Goal: Transaction & Acquisition: Book appointment/travel/reservation

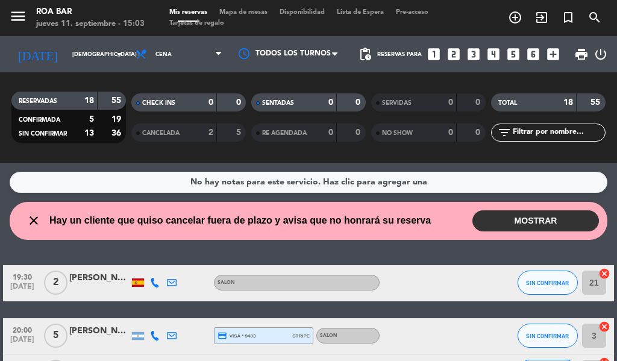
click at [455, 57] on icon "looks_two" at bounding box center [454, 54] width 16 height 16
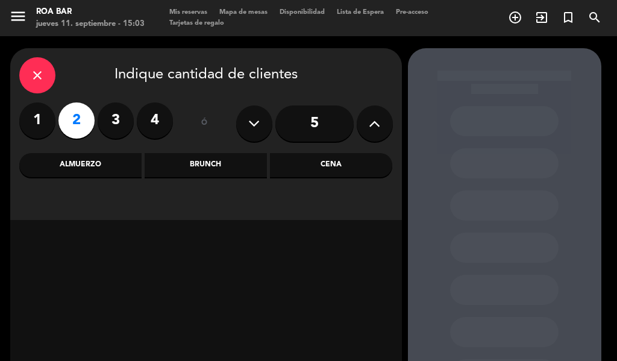
click at [305, 170] on div "Cena" at bounding box center [331, 165] width 122 height 24
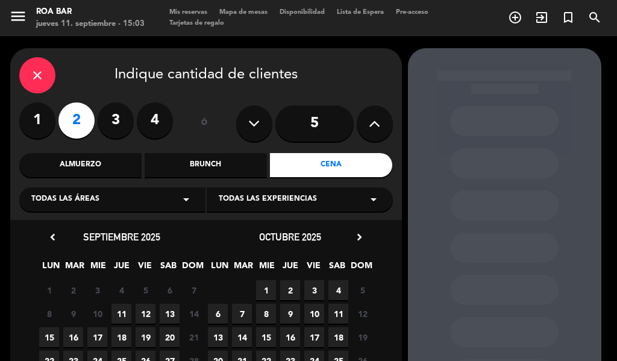
click at [141, 314] on span "12" at bounding box center [145, 313] width 20 height 20
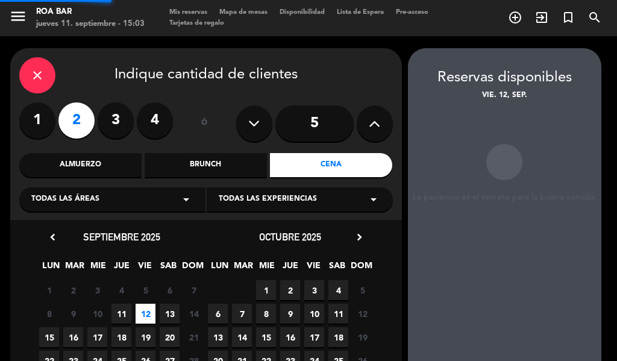
scroll to position [48, 0]
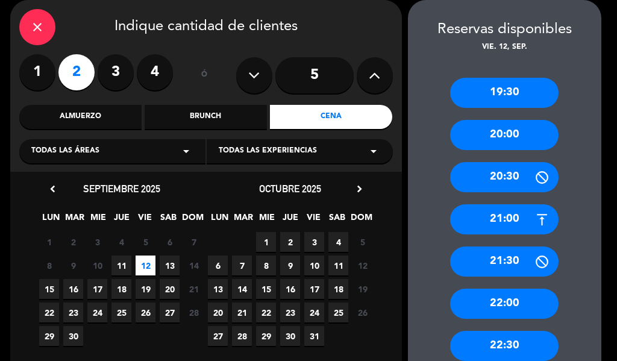
click at [491, 144] on div "20:00" at bounding box center [504, 135] width 108 height 30
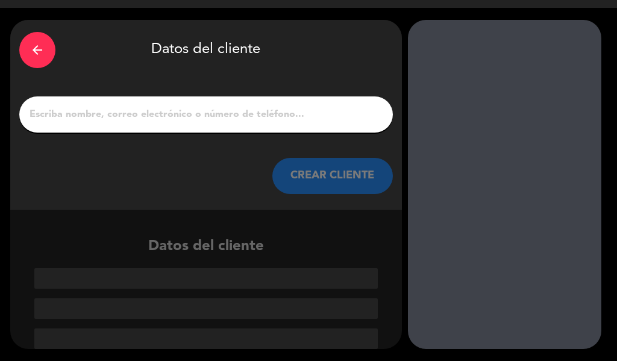
click at [136, 120] on input "1" at bounding box center [205, 114] width 355 height 17
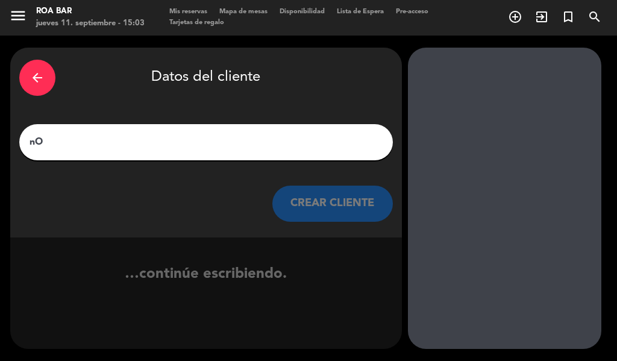
type input "n"
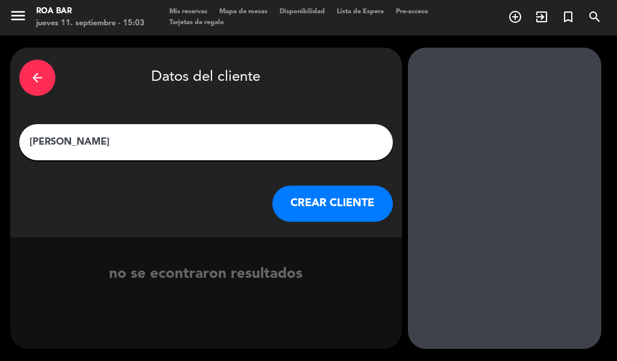
type input "[PERSON_NAME]"
click at [315, 199] on button "CREAR CLIENTE" at bounding box center [332, 203] width 120 height 36
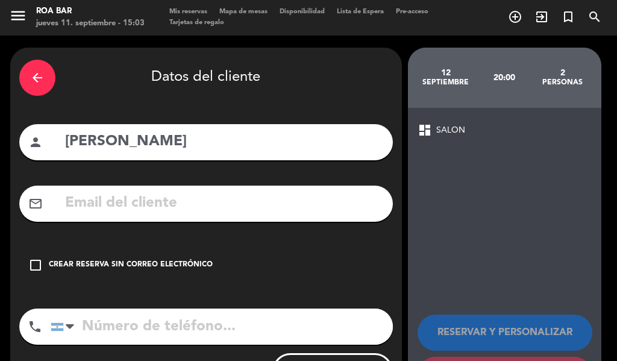
click at [159, 317] on input "tel" at bounding box center [222, 326] width 342 height 36
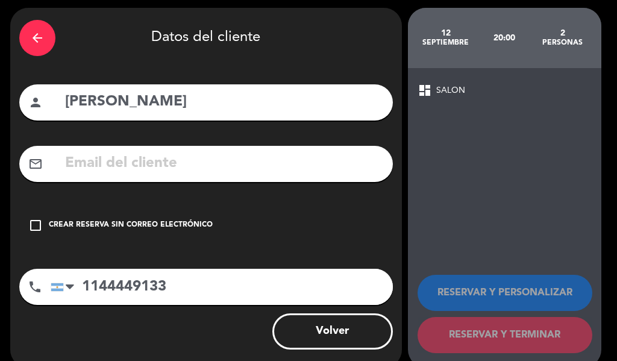
scroll to position [59, 0]
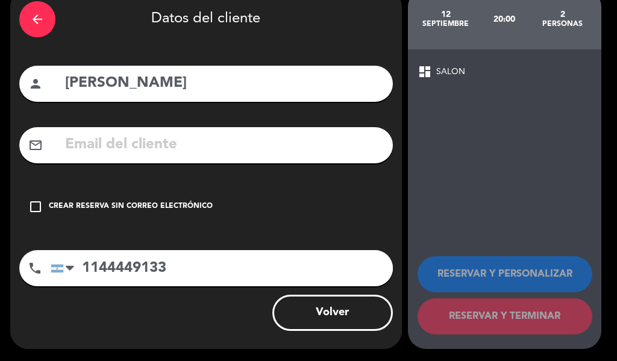
type input "1144449133"
click at [28, 204] on icon "check_box_outline_blank" at bounding box center [35, 206] width 14 height 14
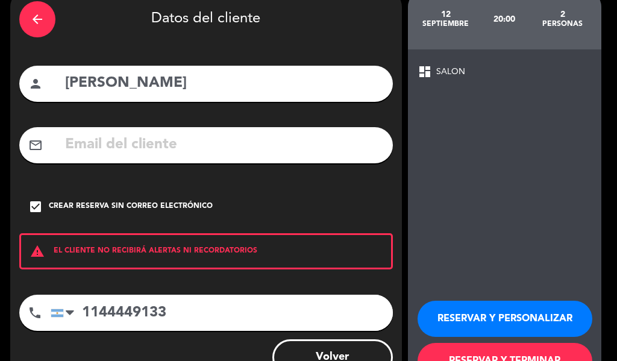
click at [500, 350] on button "RESERVAR Y TERMINAR" at bounding box center [504, 361] width 175 height 36
